Goal: Task Accomplishment & Management: Manage account settings

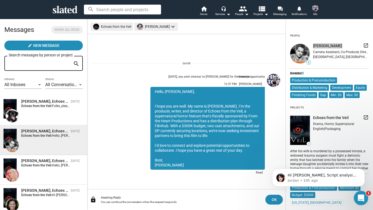
click at [364, 197] on div "Open Intercom Messenger" at bounding box center [360, 197] width 18 height 18
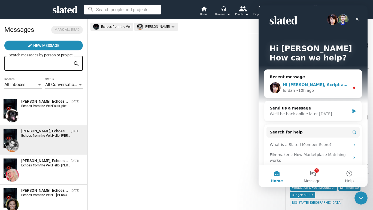
click at [328, 82] on div "Hi Nicole, Script analysis alone begins at $495, and you have the option to exp…" at bounding box center [312, 88] width 97 height 20
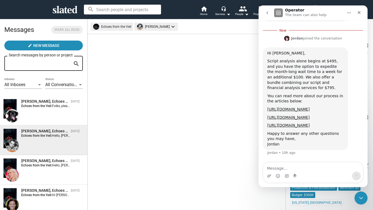
scroll to position [287, 0]
click at [324, 166] on textarea "Message…" at bounding box center [313, 166] width 100 height 9
click at [359, 13] on icon "Close" at bounding box center [358, 12] width 3 height 3
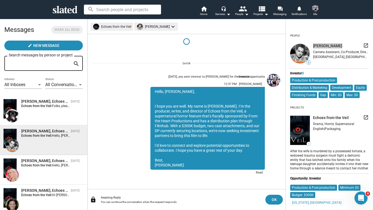
scroll to position [0, 0]
click at [29, 103] on div "Sharon Bruneau, Echoes from the Veil" at bounding box center [44, 101] width 47 height 5
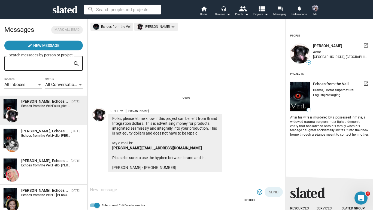
click at [160, 193] on div at bounding box center [172, 190] width 165 height 16
type textarea "I"
click at [237, 13] on div "People arrow_drop_down" at bounding box center [242, 14] width 14 height 7
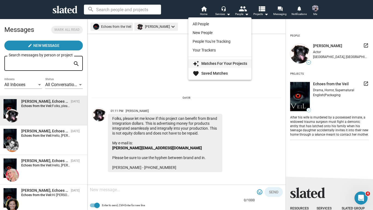
click at [224, 61] on link "auto_awesome Matches For Your Projects" at bounding box center [219, 63] width 63 height 9
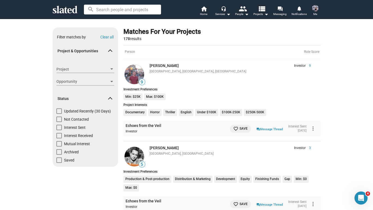
click at [71, 119] on span "Not Contacted" at bounding box center [76, 118] width 25 height 5
click at [59, 122] on input "Not Contacted" at bounding box center [59, 122] width 0 height 0
checkbox input "true"
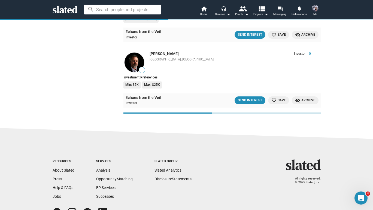
scroll to position [2565, 0]
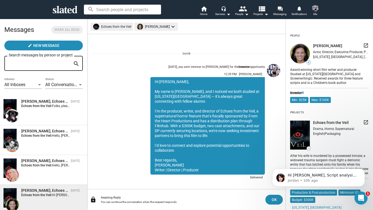
scroll to position [35, 0]
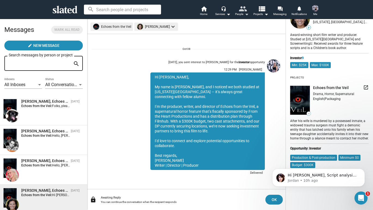
click at [243, 11] on mat-icon "people" at bounding box center [242, 9] width 8 height 8
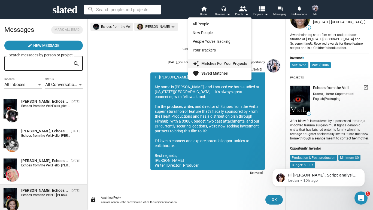
click at [218, 60] on link "auto_awesome Matches For Your Projects" at bounding box center [219, 63] width 63 height 9
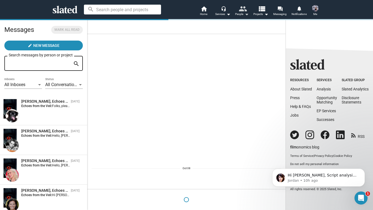
scroll to position [0, 0]
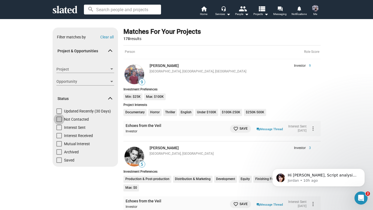
click at [60, 119] on span at bounding box center [58, 118] width 5 height 5
click at [59, 122] on input "Not Contacted" at bounding box center [59, 122] width 0 height 0
checkbox input "true"
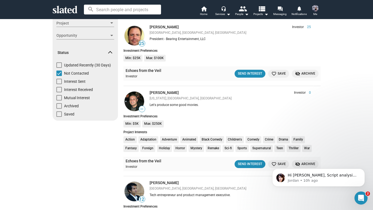
scroll to position [47, 0]
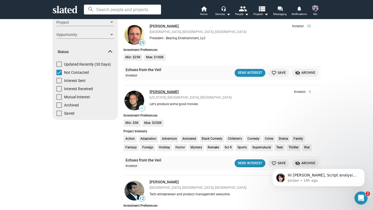
click at [154, 90] on link "Antonino Iacopino" at bounding box center [163, 92] width 29 height 4
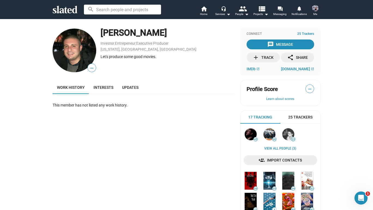
drag, startPoint x: 100, startPoint y: 33, endPoint x: 177, endPoint y: 31, distance: 77.3
click at [177, 31] on div "— [PERSON_NAME] , Entrepeneur , Executive Producer [US_STATE], [GEOGRAPHIC_DATA…" at bounding box center [144, 50] width 182 height 46
copy div "[PERSON_NAME]"
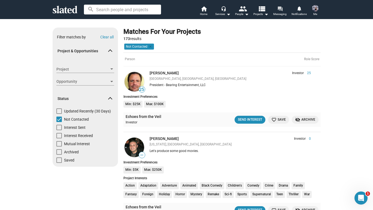
click at [281, 9] on mat-icon "forum" at bounding box center [279, 8] width 5 height 5
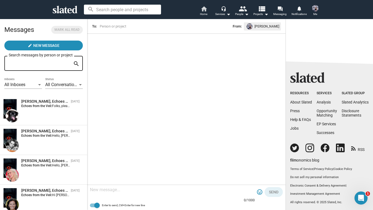
click at [203, 8] on mat-icon "home" at bounding box center [203, 8] width 7 height 7
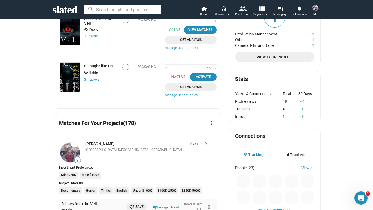
scroll to position [84, 0]
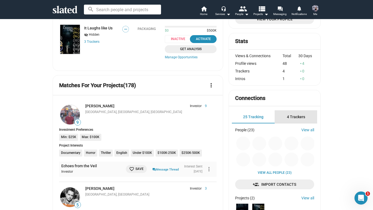
click at [294, 116] on span "4 Trackers" at bounding box center [296, 117] width 18 height 4
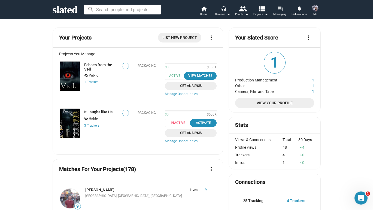
scroll to position [0, 0]
click at [75, 72] on img at bounding box center [70, 76] width 20 height 29
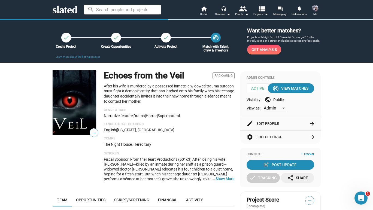
click at [94, 134] on span "—" at bounding box center [94, 132] width 8 height 7
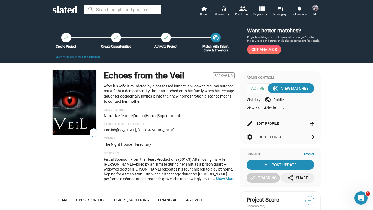
click at [94, 133] on span "—" at bounding box center [94, 132] width 8 height 7
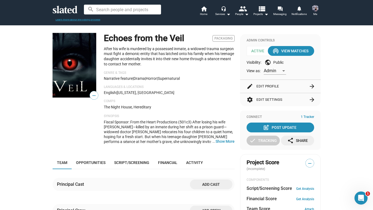
scroll to position [48, 0]
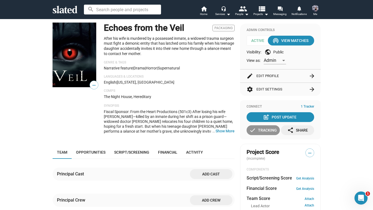
click at [269, 132] on div "check Tracking" at bounding box center [262, 130] width 27 height 10
click at [306, 149] on span "—" at bounding box center [309, 152] width 8 height 7
click at [308, 151] on span "—" at bounding box center [309, 152] width 8 height 7
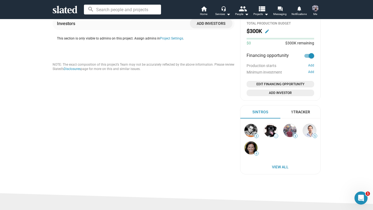
scroll to position [308, 0]
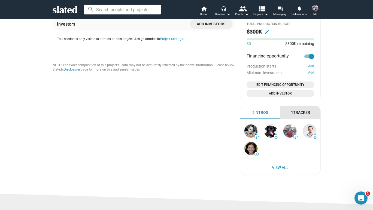
click at [301, 110] on div "1 Tracker" at bounding box center [300, 112] width 19 height 5
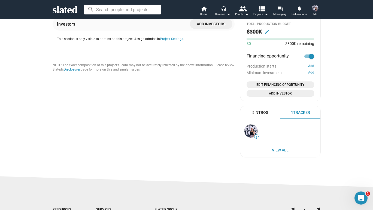
click at [265, 110] on div "5 Intros" at bounding box center [260, 112] width 16 height 5
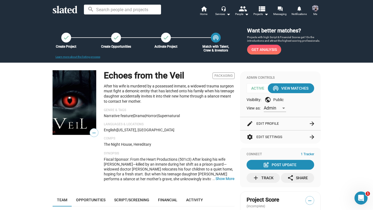
scroll to position [0, 0]
click at [268, 51] on span "Get Analysis" at bounding box center [263, 50] width 25 height 10
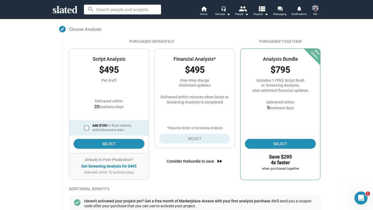
scroll to position [59, 0]
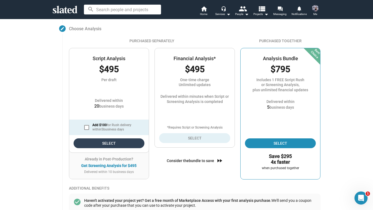
click at [112, 140] on span "Select" at bounding box center [109, 143] width 62 height 10
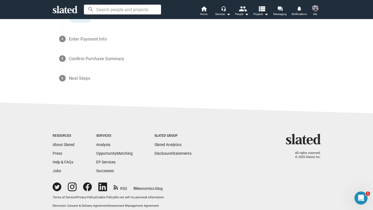
scroll to position [187, 0]
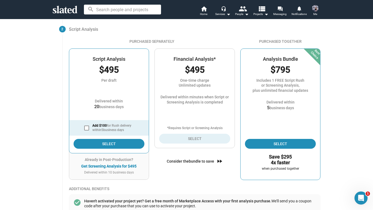
scroll to position [39, 0]
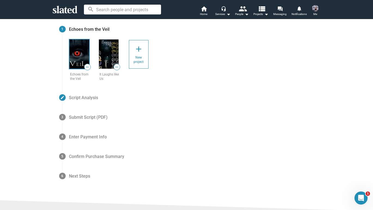
click at [81, 53] on img at bounding box center [79, 53] width 20 height 29
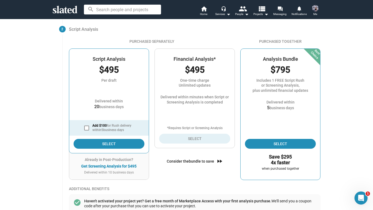
click at [317, 6] on img at bounding box center [315, 8] width 7 height 7
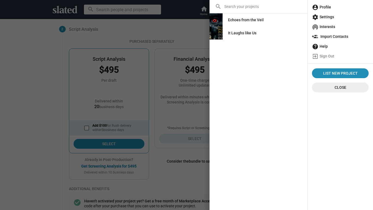
click at [324, 8] on span "account_circle Profile" at bounding box center [340, 7] width 57 height 10
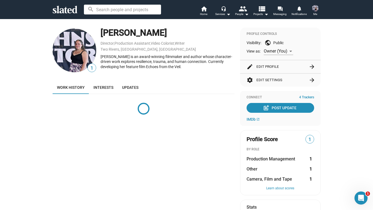
click at [316, 8] on img at bounding box center [315, 8] width 7 height 7
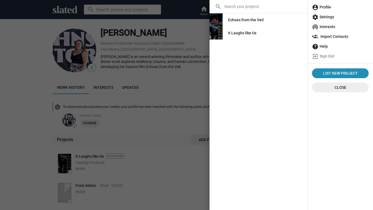
click at [124, 71] on div at bounding box center [186, 105] width 373 height 210
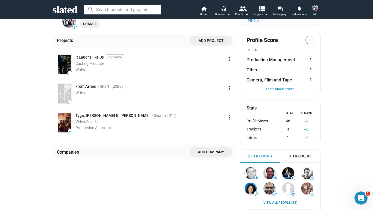
scroll to position [54, 0]
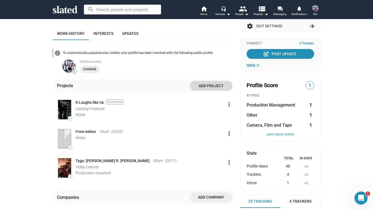
click at [217, 88] on span "Add project" at bounding box center [211, 86] width 34 height 10
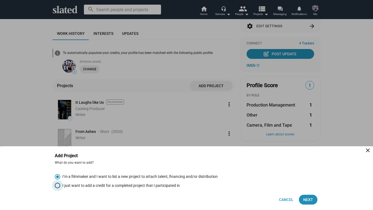
click at [155, 186] on span "I just want to add a credit for a completed project that I participated in" at bounding box center [119, 185] width 119 height 5
click at [60, 186] on input "I just want to add a credit for a completed project that I participated in" at bounding box center [57, 185] width 5 height 5
radio input "true"
click at [311, 198] on span "Next" at bounding box center [308, 200] width 10 height 10
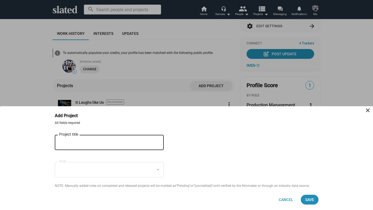
click at [124, 146] on div "Project title" at bounding box center [105, 142] width 93 height 16
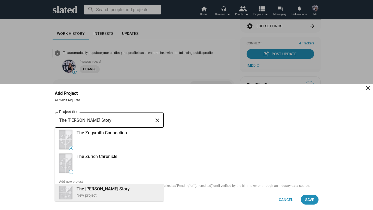
type input "The Zuri Johnson Story"
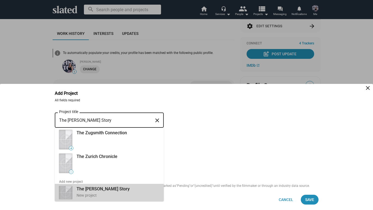
click at [134, 189] on div "The Zuri Johnson Story New project" at bounding box center [116, 192] width 86 height 14
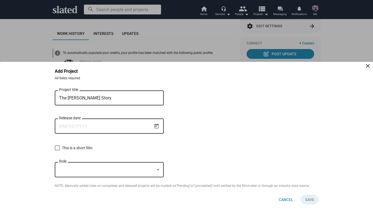
click at [116, 126] on input "Release date" at bounding box center [105, 126] width 93 height 5
type input "9/26/2025"
click at [102, 168] on div at bounding box center [106, 170] width 95 height 6
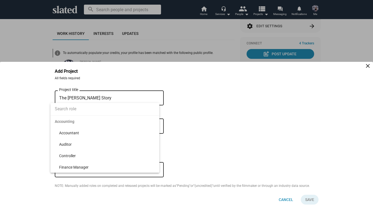
scroll to position [0, 0]
click at [84, 109] on input at bounding box center [104, 109] width 109 height 14
type input "s"
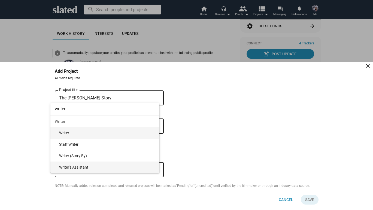
type input "writer"
click at [70, 134] on span "Writer" at bounding box center [107, 132] width 96 height 11
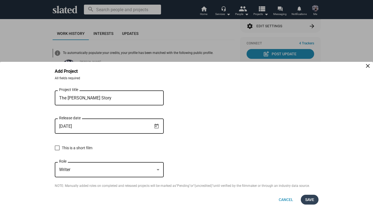
click at [307, 202] on span "Save" at bounding box center [309, 200] width 9 height 10
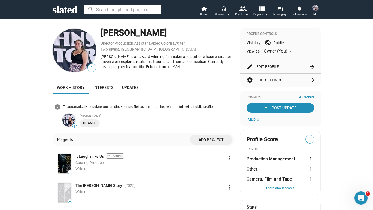
click at [310, 139] on span "1" at bounding box center [309, 139] width 8 height 7
click at [288, 187] on button "Learn about scores" at bounding box center [280, 188] width 68 height 4
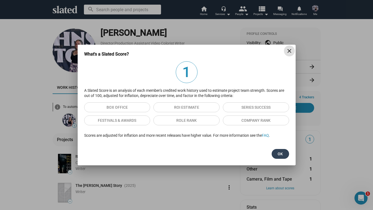
click at [282, 152] on span "Ok" at bounding box center [280, 154] width 9 height 10
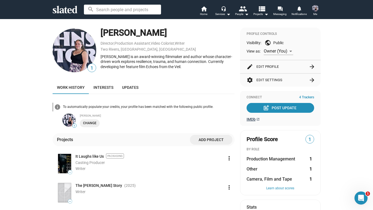
click at [252, 119] on span "IMDb" at bounding box center [250, 119] width 9 height 4
click at [222, 14] on div "Services arrow_drop_down" at bounding box center [222, 14] width 15 height 7
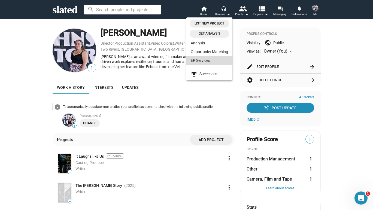
click at [211, 59] on link "EP Services" at bounding box center [209, 60] width 46 height 9
